Goal: Find specific page/section: Find specific page/section

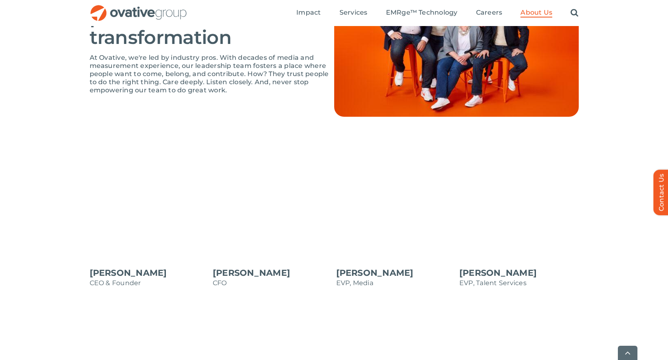
scroll to position [617, 0]
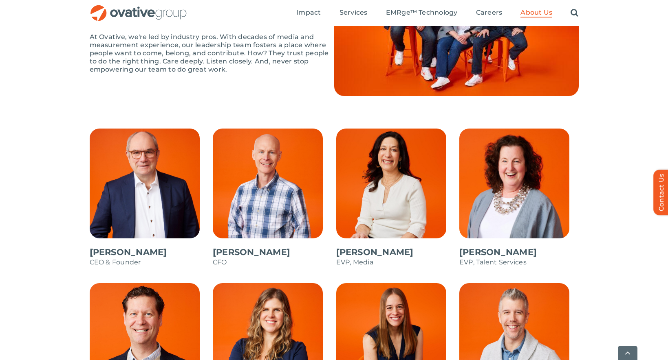
click at [375, 250] on span at bounding box center [395, 202] width 119 height 147
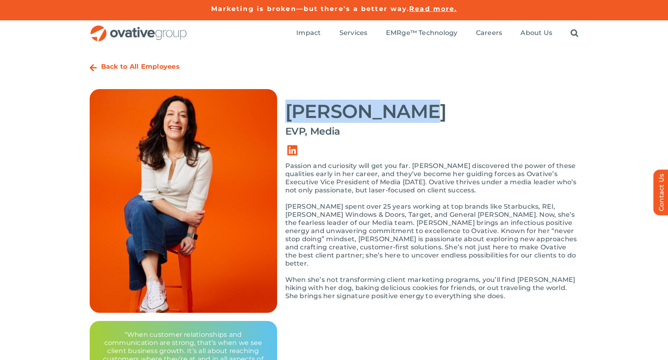
drag, startPoint x: 415, startPoint y: 110, endPoint x: 286, endPoint y: 111, distance: 129.5
click at [286, 111] on h2 "[PERSON_NAME]" at bounding box center [431, 111] width 293 height 20
copy h2 "[PERSON_NAME]"
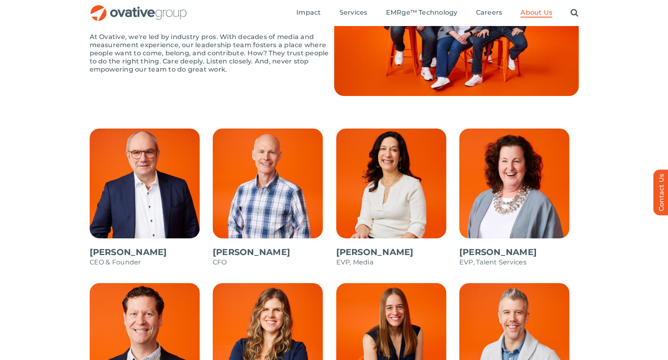
click at [171, 179] on span at bounding box center [149, 202] width 119 height 147
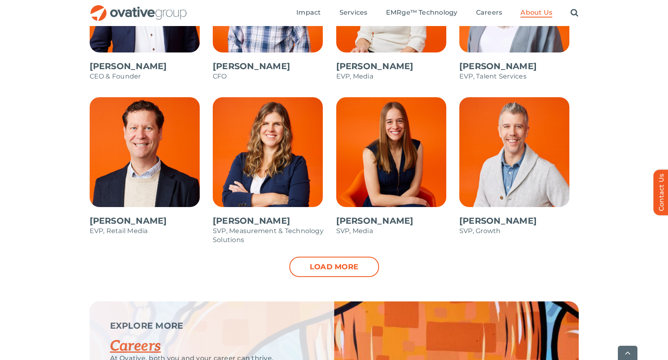
scroll to position [851, 0]
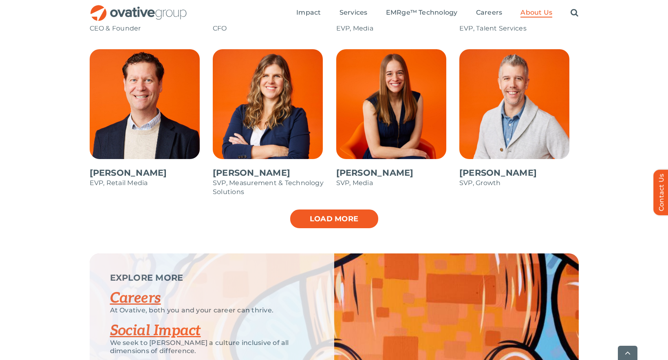
click at [308, 224] on link "Load more" at bounding box center [334, 219] width 90 height 20
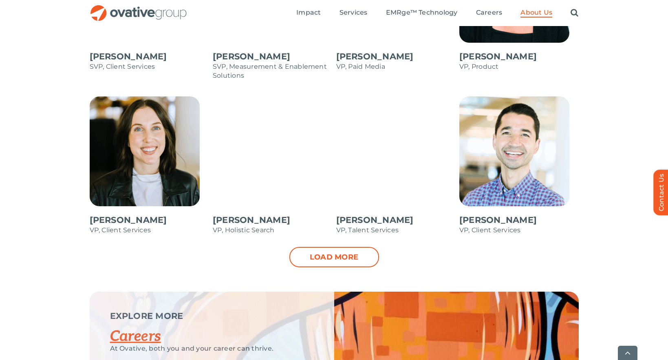
scroll to position [1134, 0]
